Goal: Task Accomplishment & Management: Manage account settings

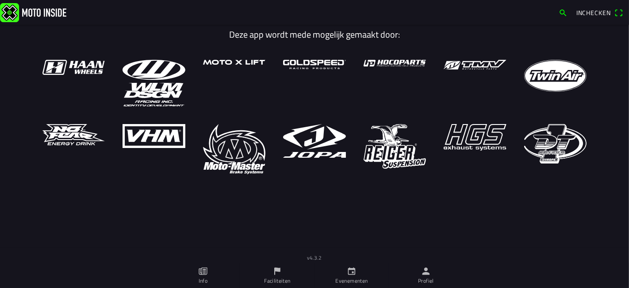
click at [420, 269] on link "Profiel" at bounding box center [426, 275] width 74 height 25
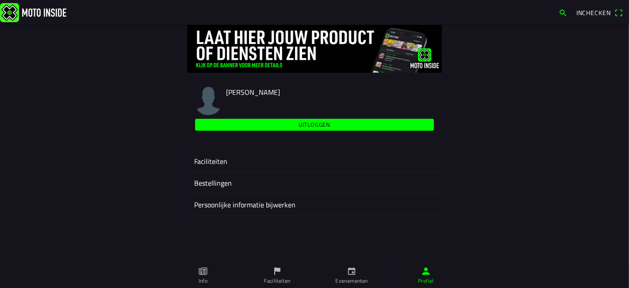
click at [222, 169] on div "Faciliteiten" at bounding box center [314, 160] width 241 height 21
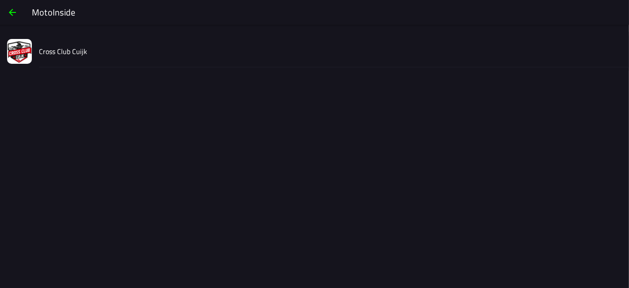
click at [95, 55] on div "Cross Club Cuijk" at bounding box center [330, 50] width 583 height 31
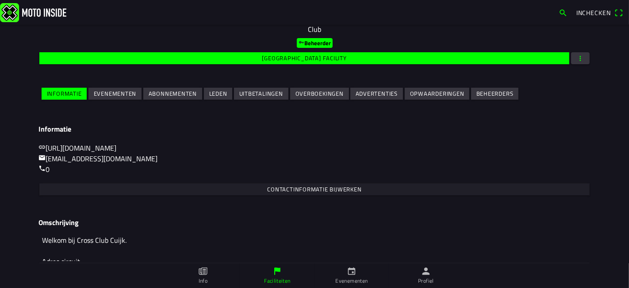
scroll to position [131, 0]
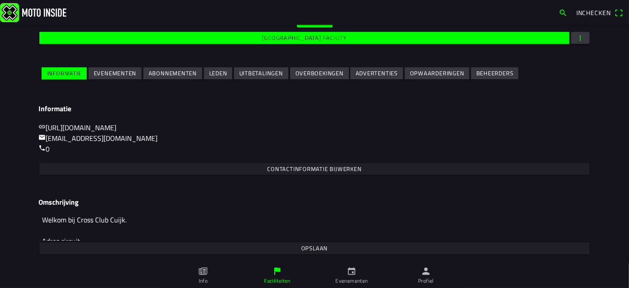
click at [0, 0] on slot "Evenementen" at bounding box center [0, 0] width 0 height 0
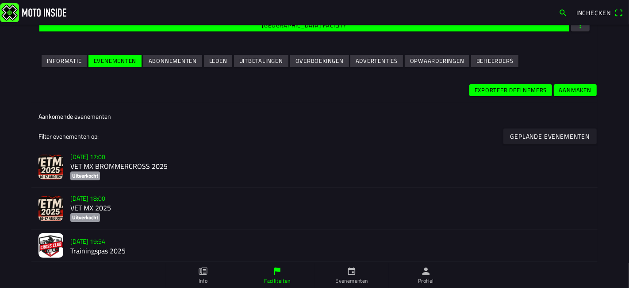
scroll to position [246, 0]
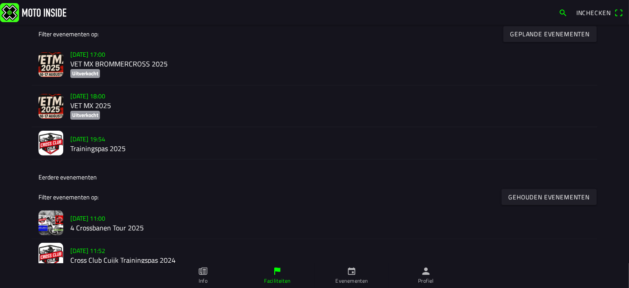
click at [129, 66] on h2 "VET MX BROMMERCROSS 2025" at bounding box center [330, 64] width 520 height 8
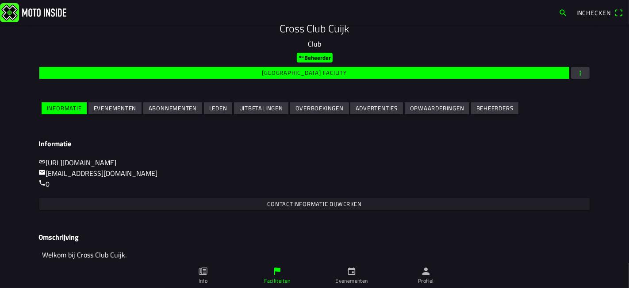
scroll to position [131, 0]
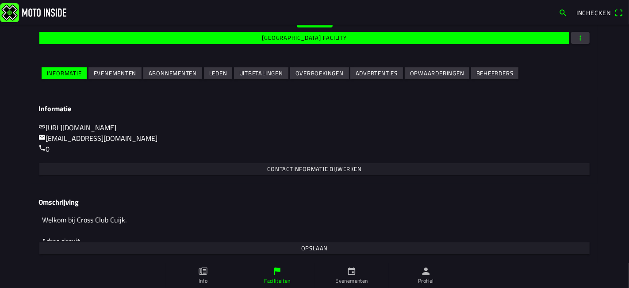
click at [116, 64] on ion-grid "Informatie Evenementen Abonnementen Leden Uitbetalingen Overboekingen Advertent…" at bounding box center [314, 73] width 552 height 20
click at [0, 0] on slot "Evenementen" at bounding box center [0, 0] width 0 height 0
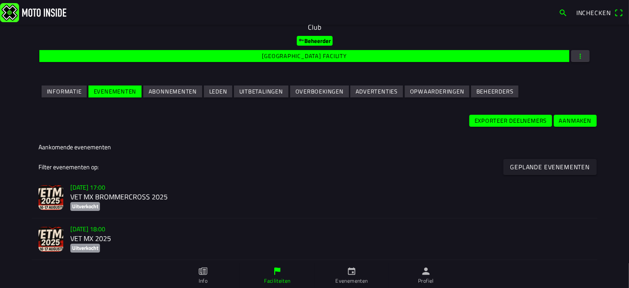
scroll to position [196, 0]
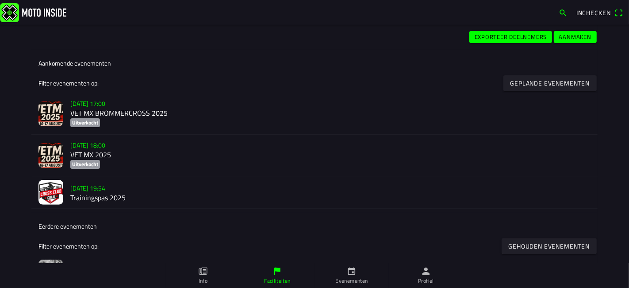
click at [0, 0] on slot "vr 15 aug. - 18:00" at bounding box center [0, 0] width 0 height 0
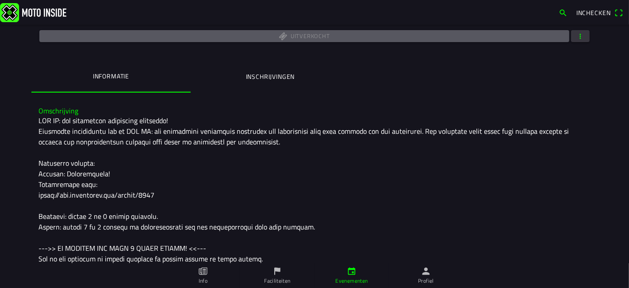
scroll to position [84, 0]
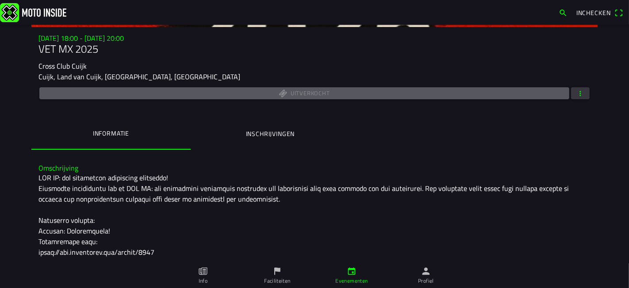
click at [580, 104] on div "vr 15 aug. - 18:00 - zo 17 aug. - 20:00 VET MX 2025 Cross Club Cuijk Cuijk, Lan…" at bounding box center [314, 91] width 566 height 115
click at [579, 100] on div "Uitverkocht" at bounding box center [314, 92] width 552 height 15
click at [579, 98] on span "button" at bounding box center [580, 93] width 8 height 12
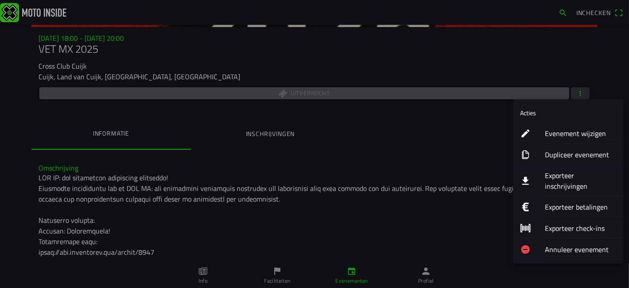
click at [571, 130] on ion-label "Evenement wijzigen" at bounding box center [581, 133] width 72 height 11
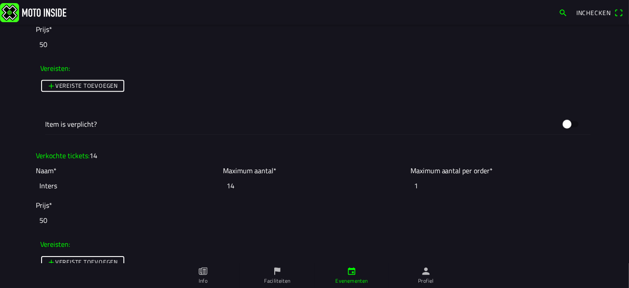
scroll to position [2310, 0]
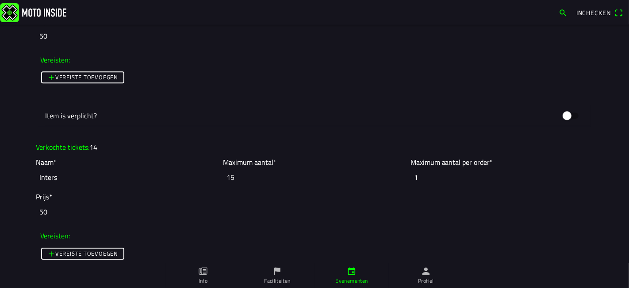
type input "15"
click at [399, 170] on input "15" at bounding box center [314, 176] width 183 height 19
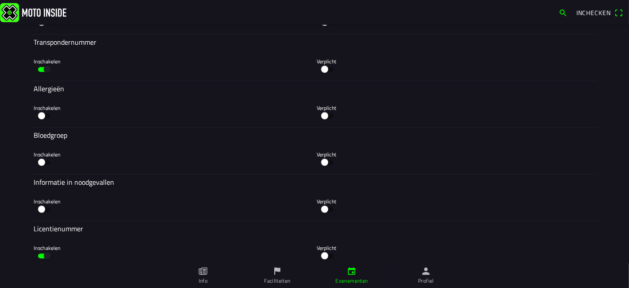
scroll to position [4972, 0]
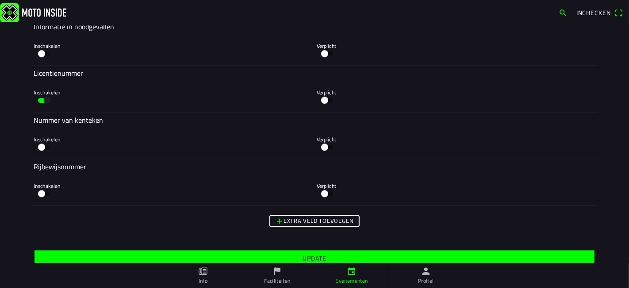
click at [292, 246] on ion-col "Update" at bounding box center [314, 258] width 566 height 24
click at [295, 250] on span "Update" at bounding box center [314, 258] width 546 height 16
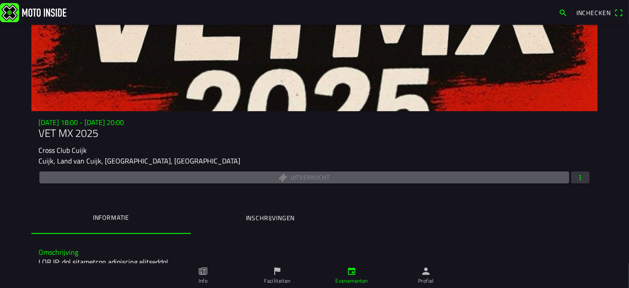
click at [576, 173] on span "button" at bounding box center [580, 177] width 8 height 12
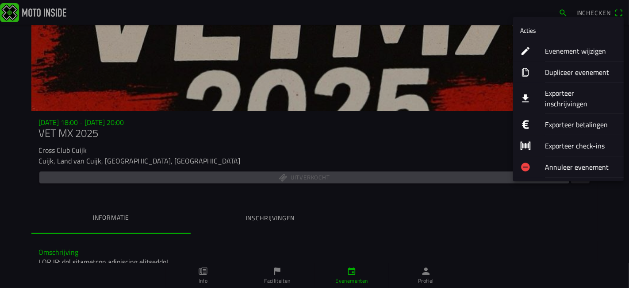
click at [553, 56] on div "Evenement wijzigen" at bounding box center [581, 50] width 72 height 21
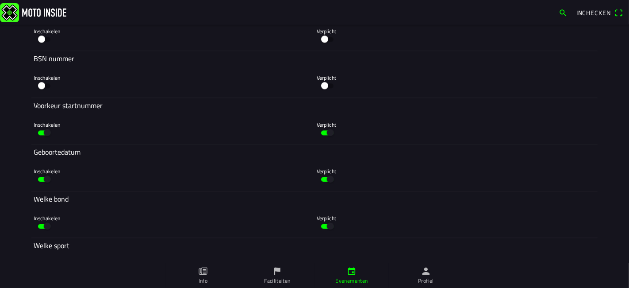
scroll to position [4972, 0]
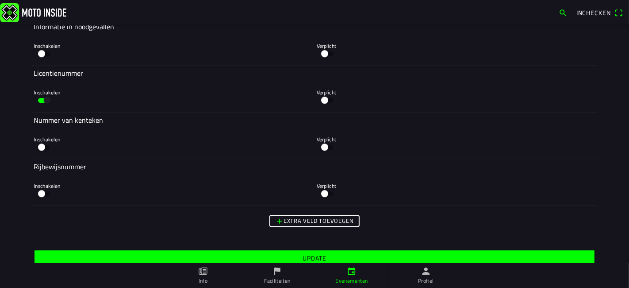
click at [300, 257] on span "Update" at bounding box center [314, 258] width 546 height 16
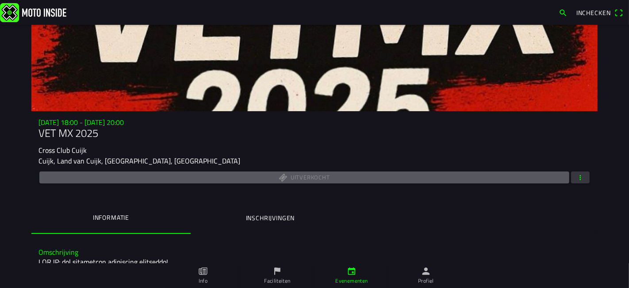
click at [576, 182] on span "button" at bounding box center [580, 177] width 8 height 12
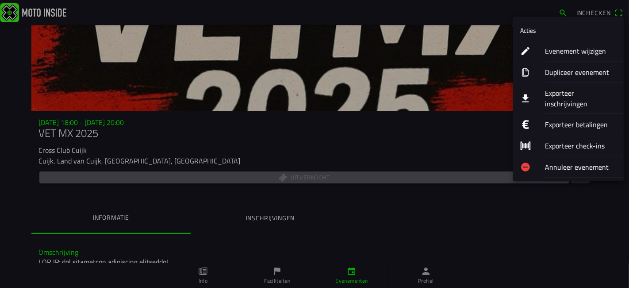
click at [574, 98] on ion-label "Exporteer inschrijvingen" at bounding box center [581, 98] width 72 height 21
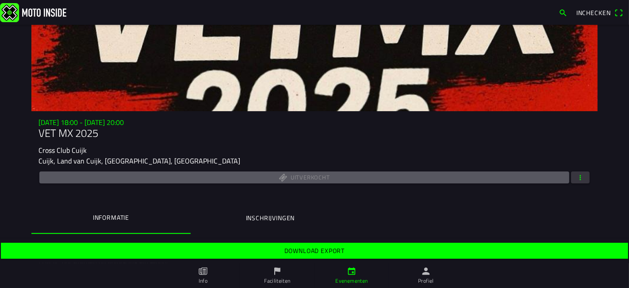
click at [148, 200] on div "vr 15 aug. - 18:00 - zo 17 aug. - 20:00 VET MX 2025 Cross Club Cuijk Cuijk, Lan…" at bounding box center [314, 175] width 566 height 115
click at [364, 256] on span "Download export" at bounding box center [315, 250] width 614 height 16
